Goal: Complete application form: Complete application form

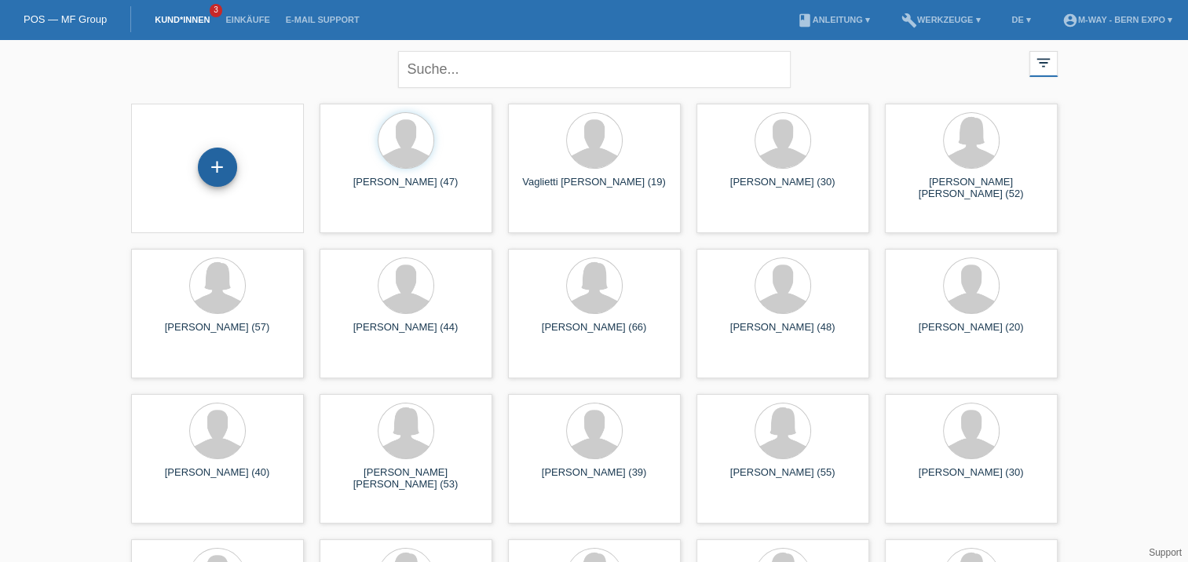
click at [206, 170] on div "+" at bounding box center [218, 167] width 38 height 27
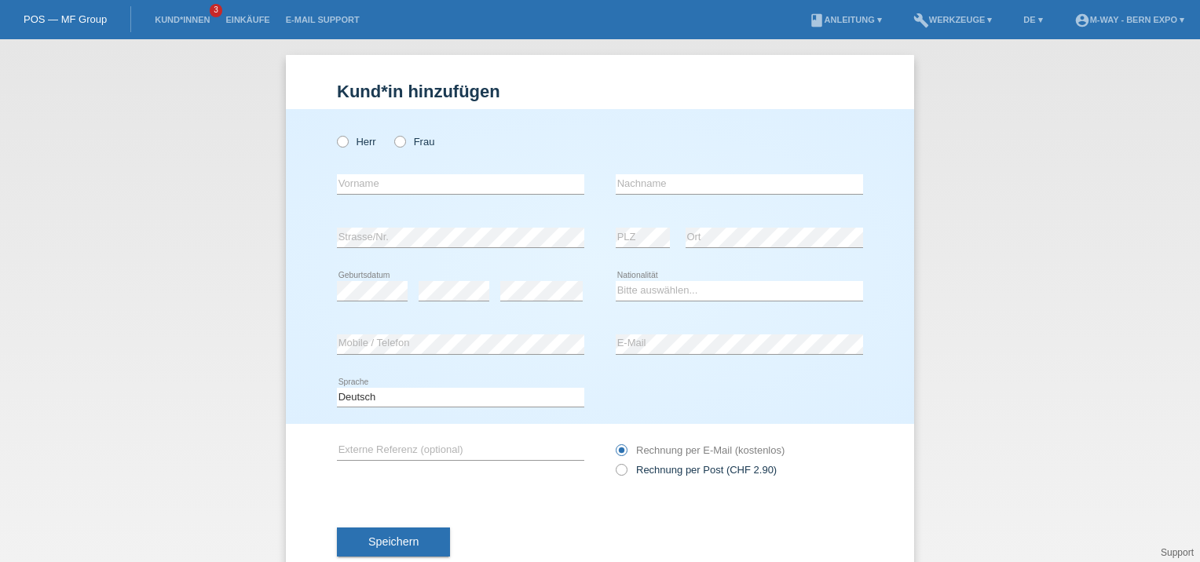
click at [390, 148] on div "Herr Frau" at bounding box center [460, 142] width 247 height 32
click at [392, 133] on icon at bounding box center [392, 133] width 0 height 0
click at [398, 138] on input "Frau" at bounding box center [399, 141] width 10 height 10
radio input "true"
click at [389, 178] on input "text" at bounding box center [460, 184] width 247 height 20
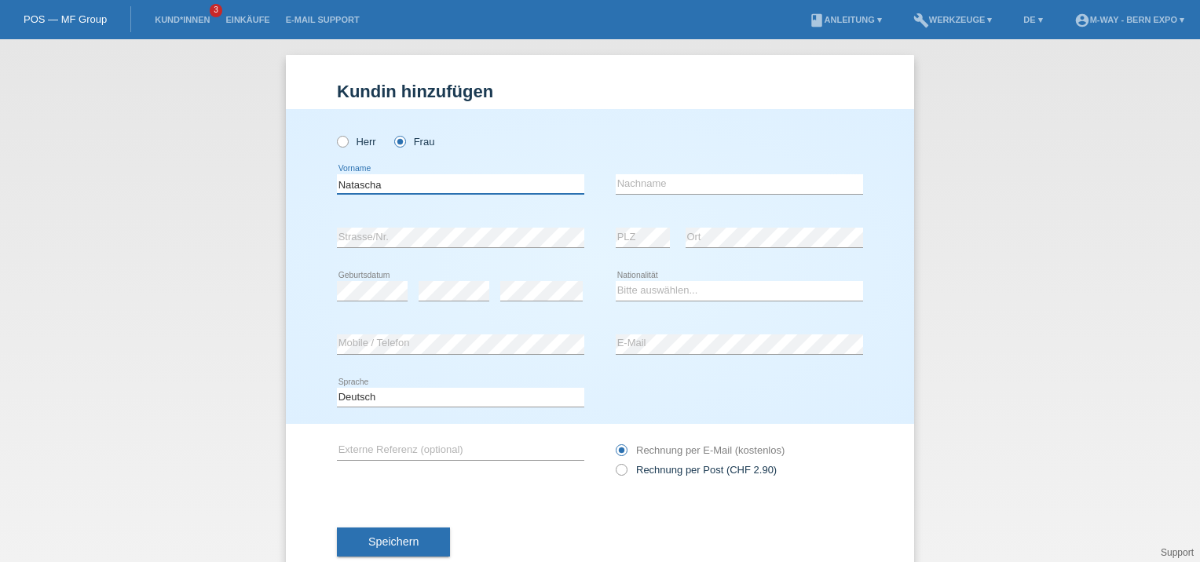
type input "Natascha"
type input "Scherwey"
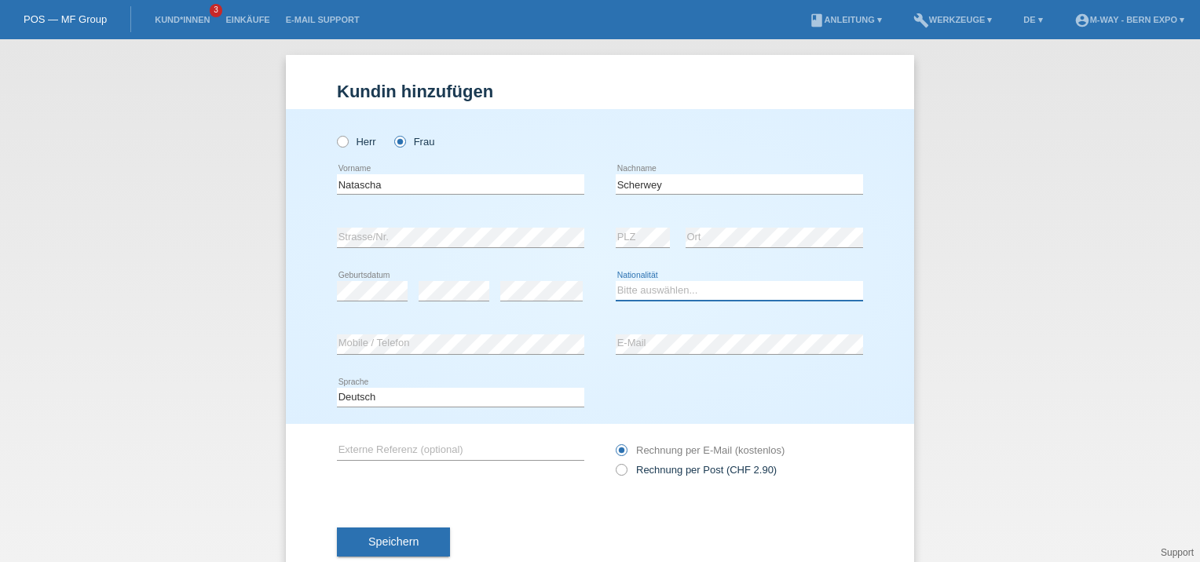
click at [649, 286] on select "Bitte auswählen... Schweiz Deutschland Liechtenstein Österreich ------------ Af…" at bounding box center [739, 290] width 247 height 19
select select "CH"
click at [616, 281] on select "Bitte auswählen... Schweiz Deutschland Liechtenstein Österreich ------------ Af…" at bounding box center [739, 290] width 247 height 19
click at [563, 356] on div "error Mobile / Telefon" at bounding box center [460, 344] width 247 height 53
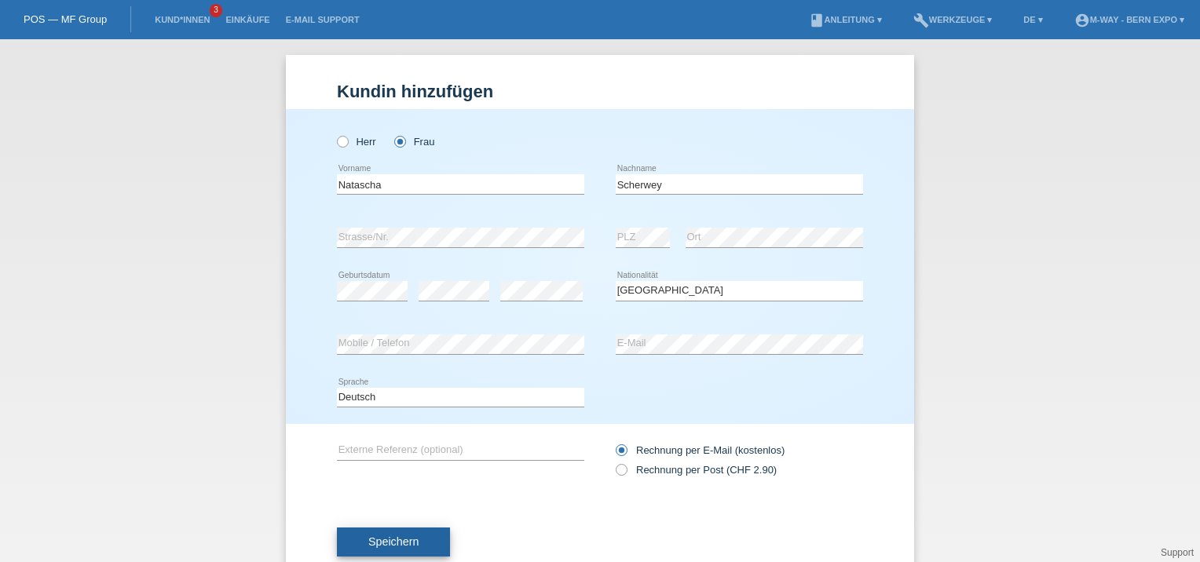
click at [383, 542] on span "Speichern" at bounding box center [393, 541] width 50 height 13
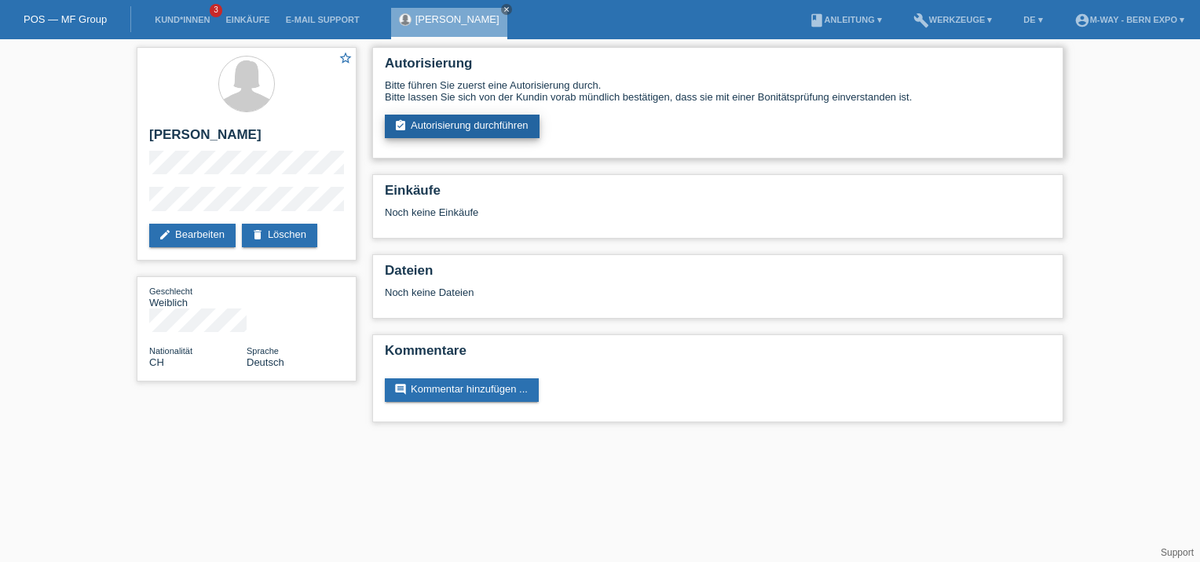
click at [471, 120] on link "assignment_turned_in Autorisierung durchführen" at bounding box center [462, 127] width 155 height 24
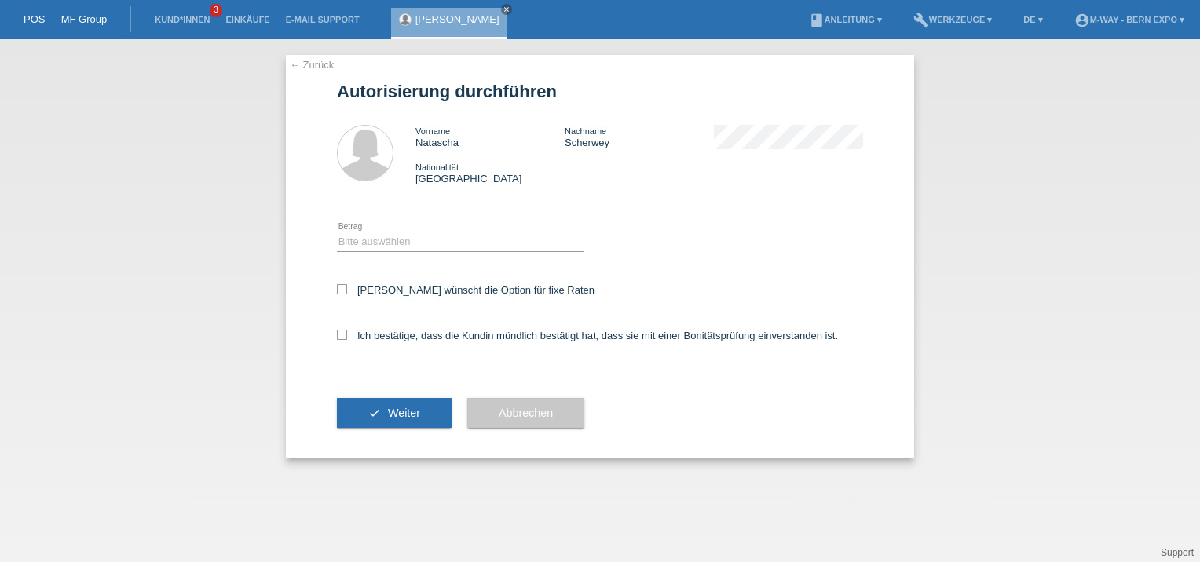
click at [389, 228] on div "Bitte auswählen CHF 1.00 - CHF 499.00 CHF 500.00 - CHF 1'999.00 CHF 2'000.00 - …" at bounding box center [460, 242] width 247 height 53
click at [389, 244] on select "Bitte auswählen CHF 1.00 - CHF 499.00 CHF 500.00 - CHF 1'999.00 CHF 2'000.00 - …" at bounding box center [460, 241] width 247 height 19
select select "3"
click at [337, 232] on select "Bitte auswählen CHF 1.00 - CHF 499.00 CHF 500.00 - CHF 1'999.00 CHF 2'000.00 - …" at bounding box center [460, 241] width 247 height 19
click at [341, 336] on icon at bounding box center [342, 335] width 10 height 10
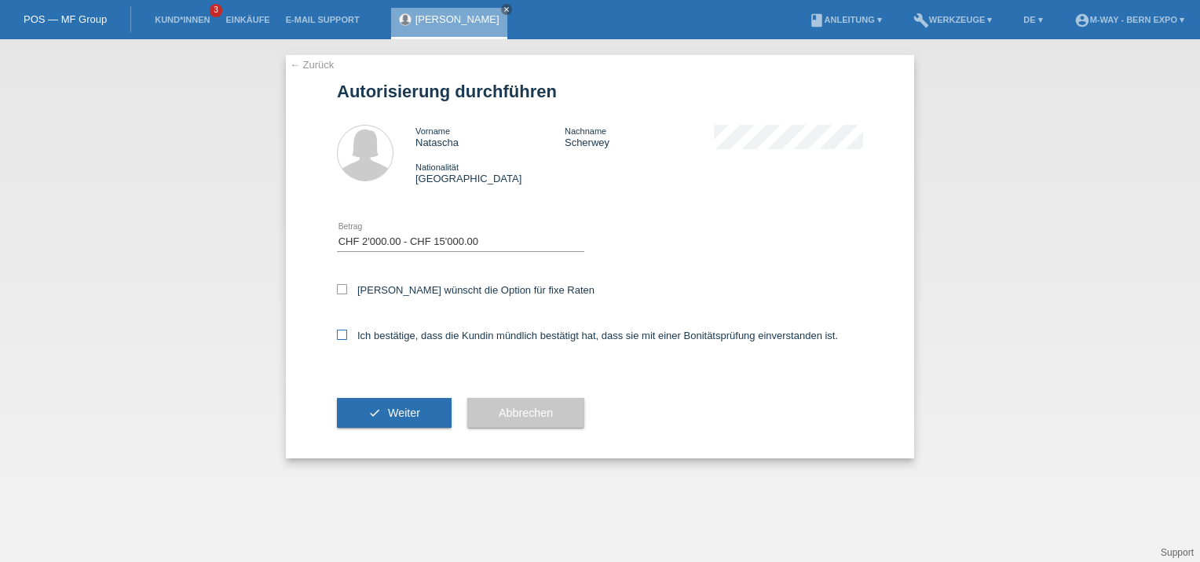
click at [341, 336] on input "Ich bestätige, dass die Kundin mündlich bestätigt hat, dass sie mit einer Bonit…" at bounding box center [342, 335] width 10 height 10
checkbox input "true"
click at [430, 414] on button "check Weiter" at bounding box center [394, 413] width 115 height 30
